Goal: Information Seeking & Learning: Find specific fact

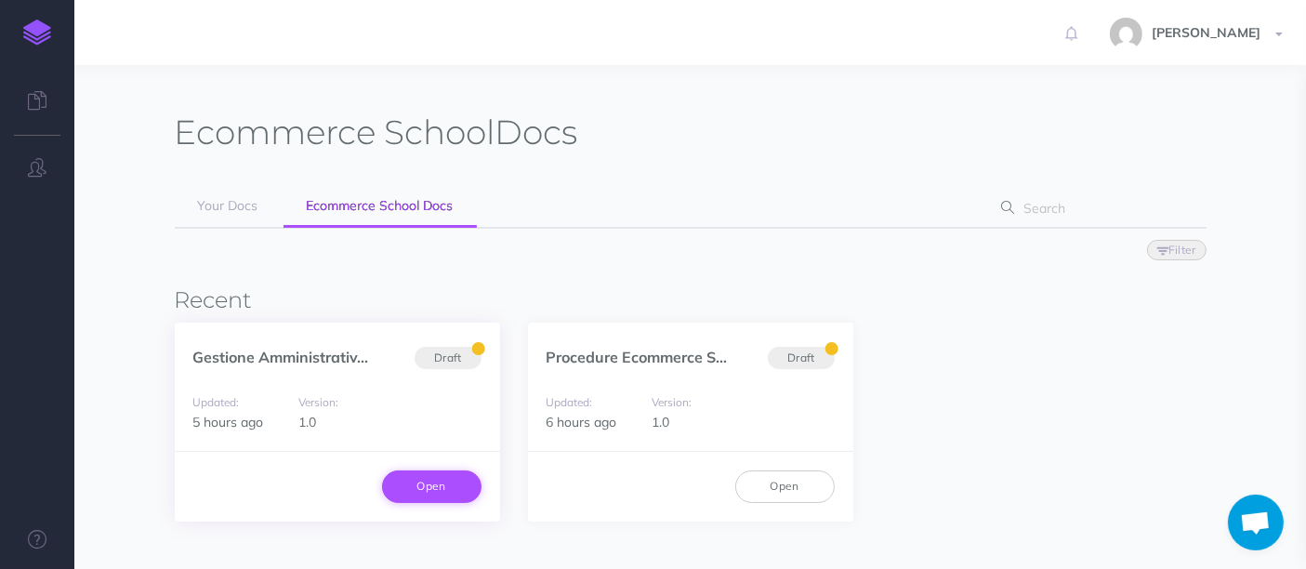
click at [421, 479] on link "Open" at bounding box center [431, 486] width 99 height 32
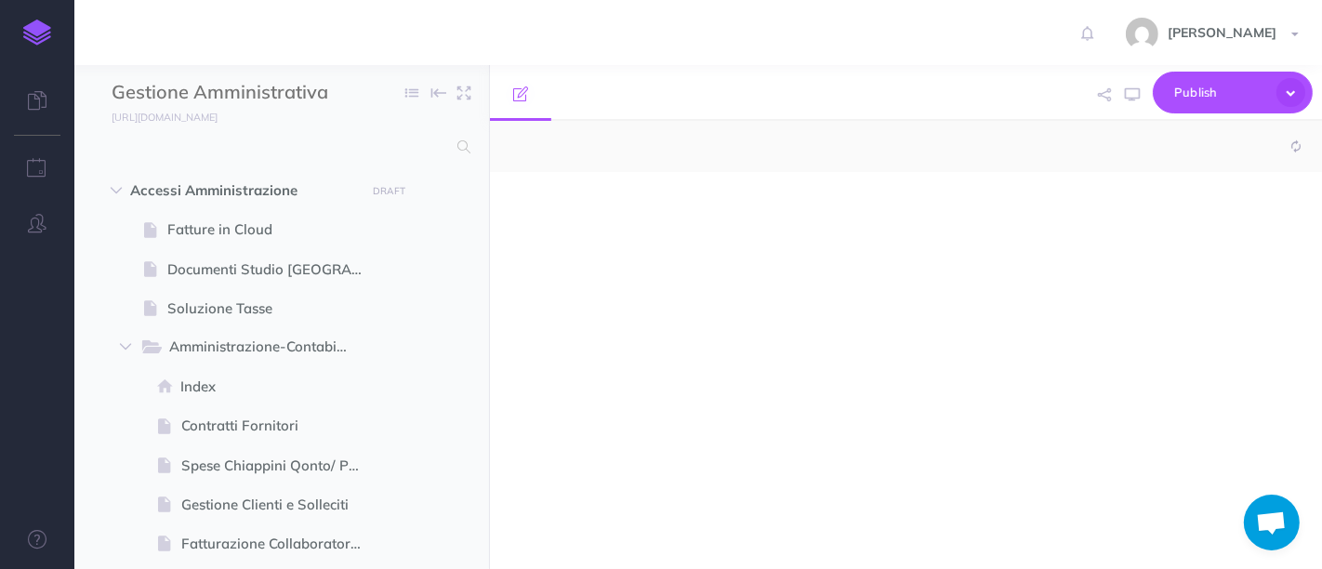
select select "null"
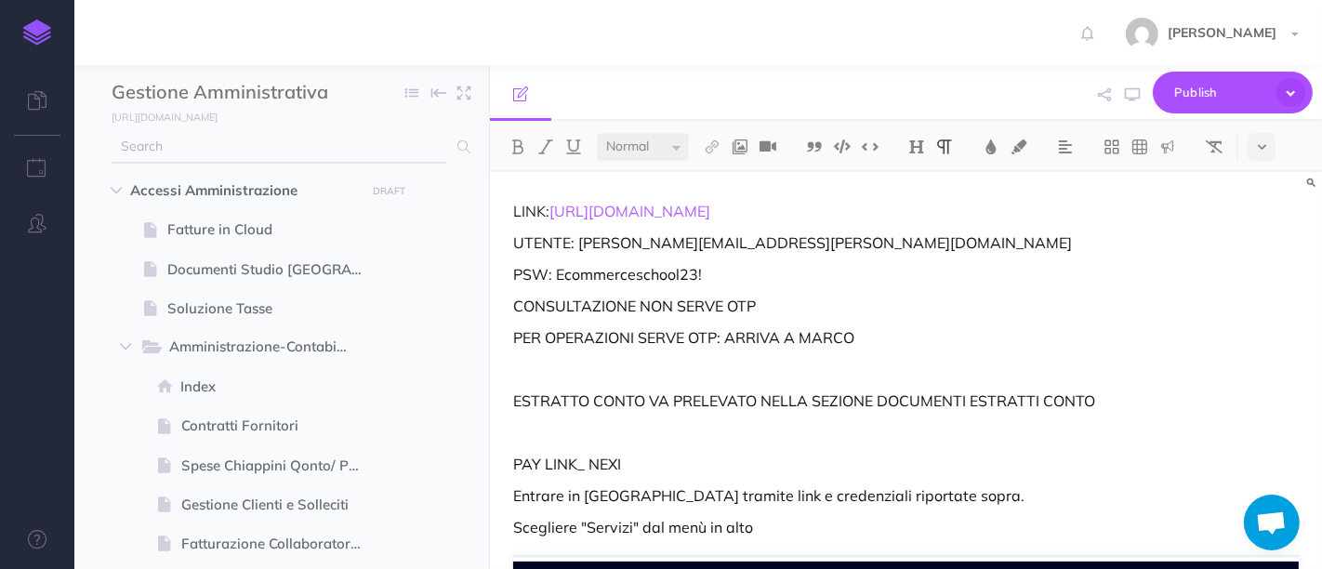
click at [257, 146] on input "text" at bounding box center [279, 146] width 335 height 33
type input "revolut"
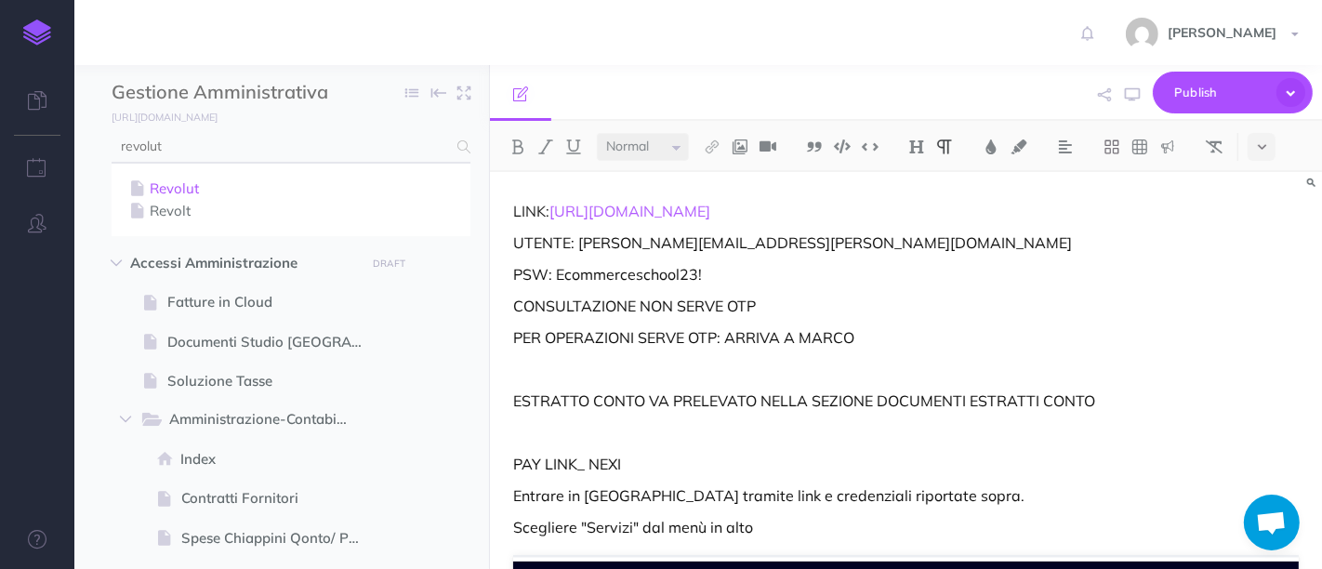
click at [217, 185] on link "Revolut" at bounding box center [290, 189] width 331 height 22
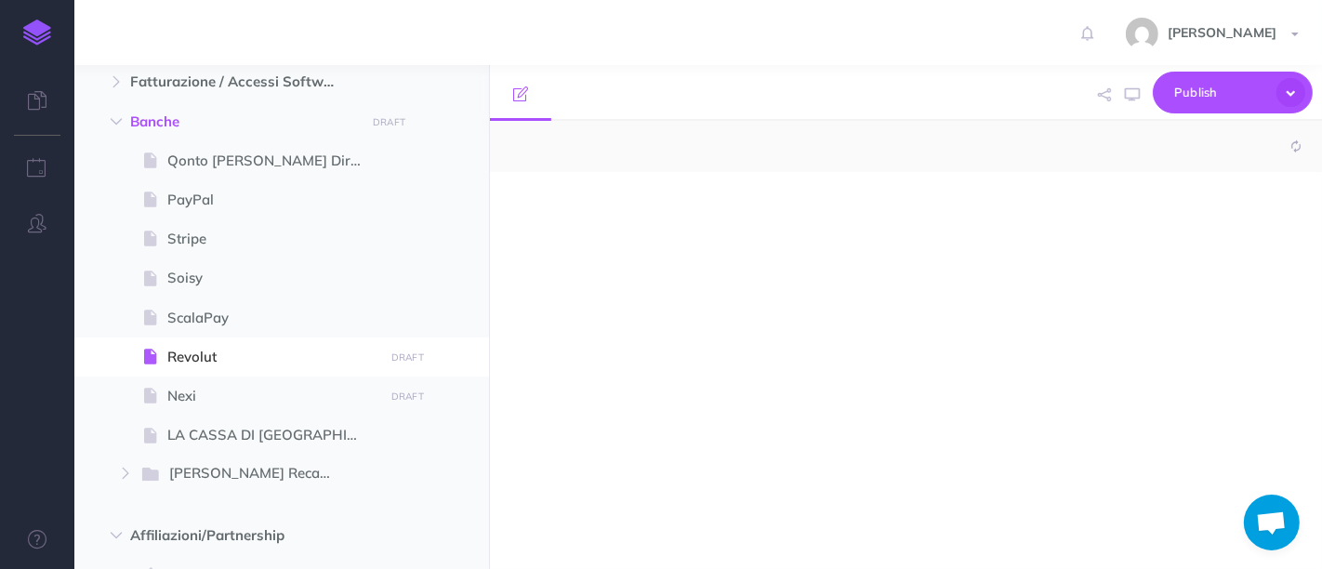
select select "null"
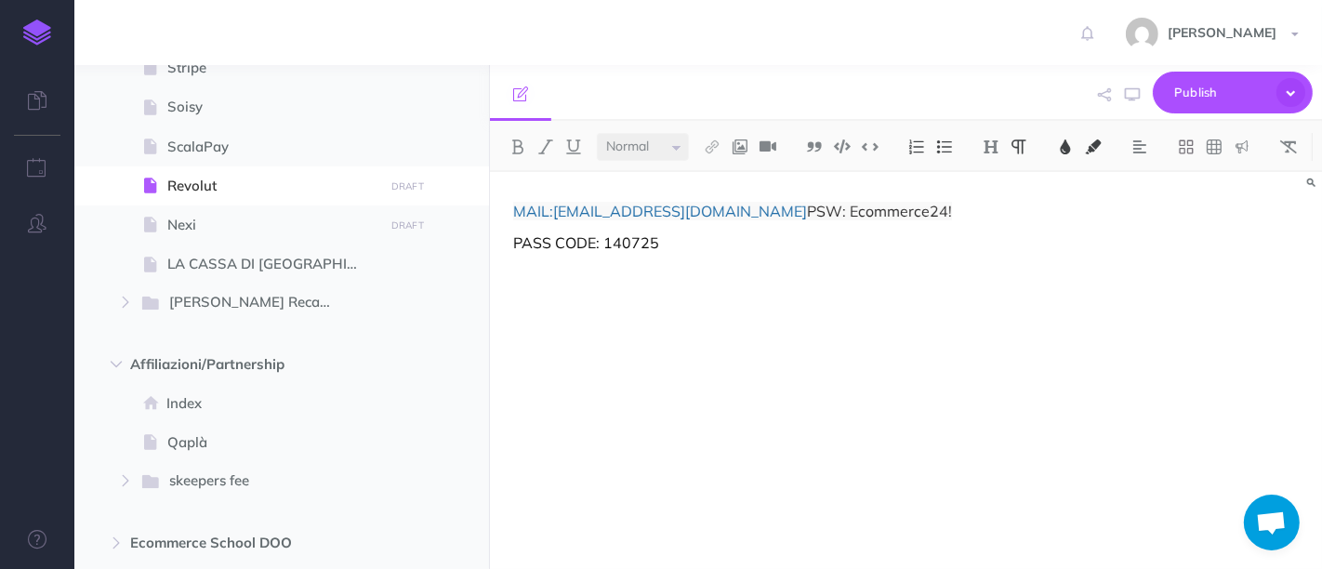
scroll to position [1633, 0]
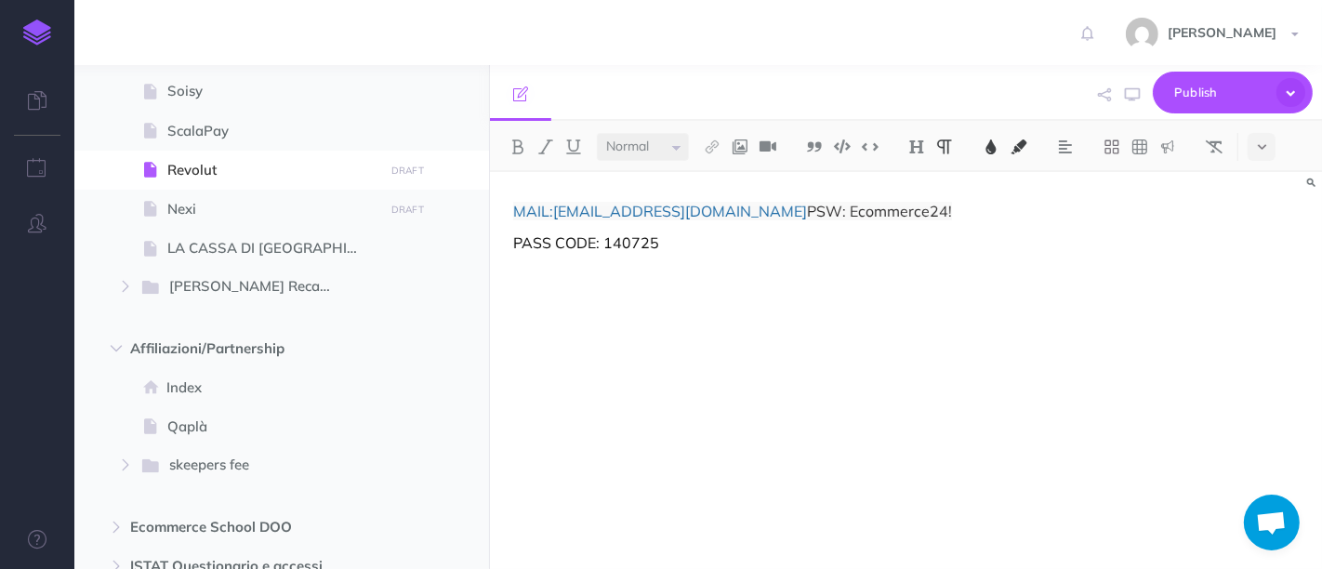
click at [807, 203] on span "PSW: Ecommerce24!" at bounding box center [879, 211] width 145 height 19
click at [748, 280] on p "PASS CODE: 140725" at bounding box center [905, 274] width 785 height 22
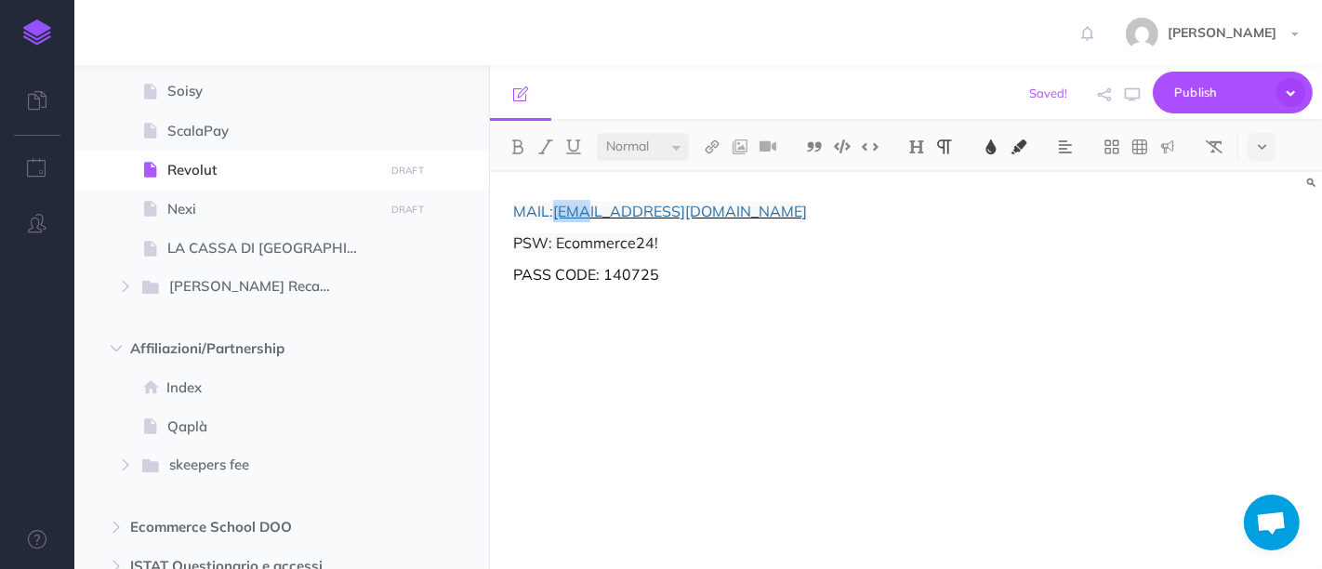
drag, startPoint x: 553, startPoint y: 211, endPoint x: 588, endPoint y: 214, distance: 35.4
click at [588, 214] on p "MAIL: [EMAIL_ADDRESS][DOMAIN_NAME]" at bounding box center [905, 211] width 785 height 22
drag, startPoint x: 669, startPoint y: 240, endPoint x: 560, endPoint y: 248, distance: 110.0
click at [560, 248] on p "PSW: Ecommerce24!" at bounding box center [905, 242] width 785 height 22
drag, startPoint x: 665, startPoint y: 278, endPoint x: 607, endPoint y: 278, distance: 57.6
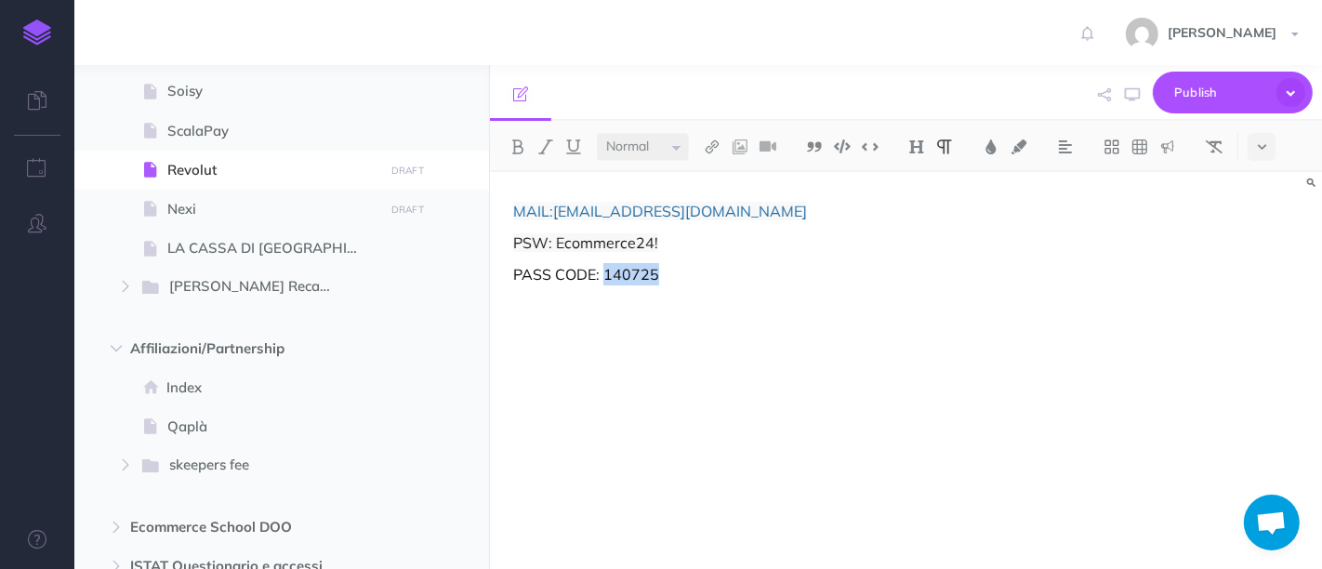
click at [607, 278] on p "PASS CODE: 140725" at bounding box center [905, 274] width 785 height 22
copy p "140725"
